Goal: Use online tool/utility: Utilize a website feature to perform a specific function

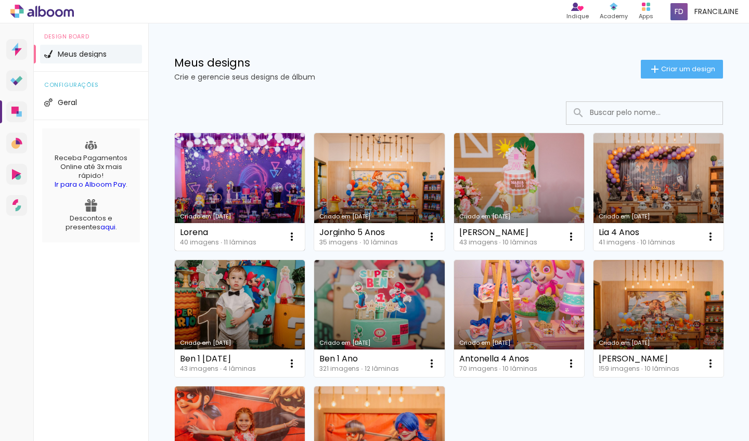
click at [238, 176] on link "Criado em [DATE]" at bounding box center [240, 191] width 130 height 117
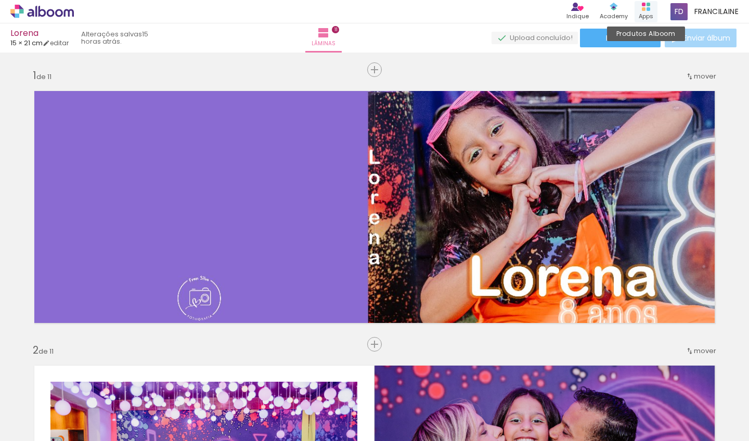
click at [645, 12] on div "Apps" at bounding box center [645, 16] width 15 height 9
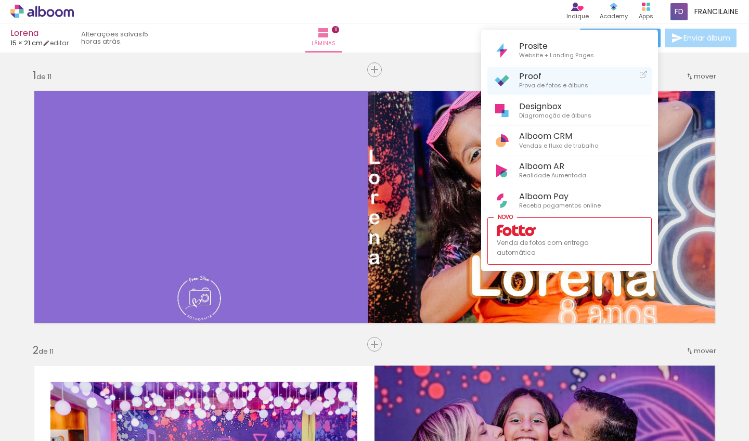
click at [597, 81] on link "Proof Prova de fotos e álbuns" at bounding box center [569, 81] width 164 height 28
